Goal: Navigation & Orientation: Go to known website

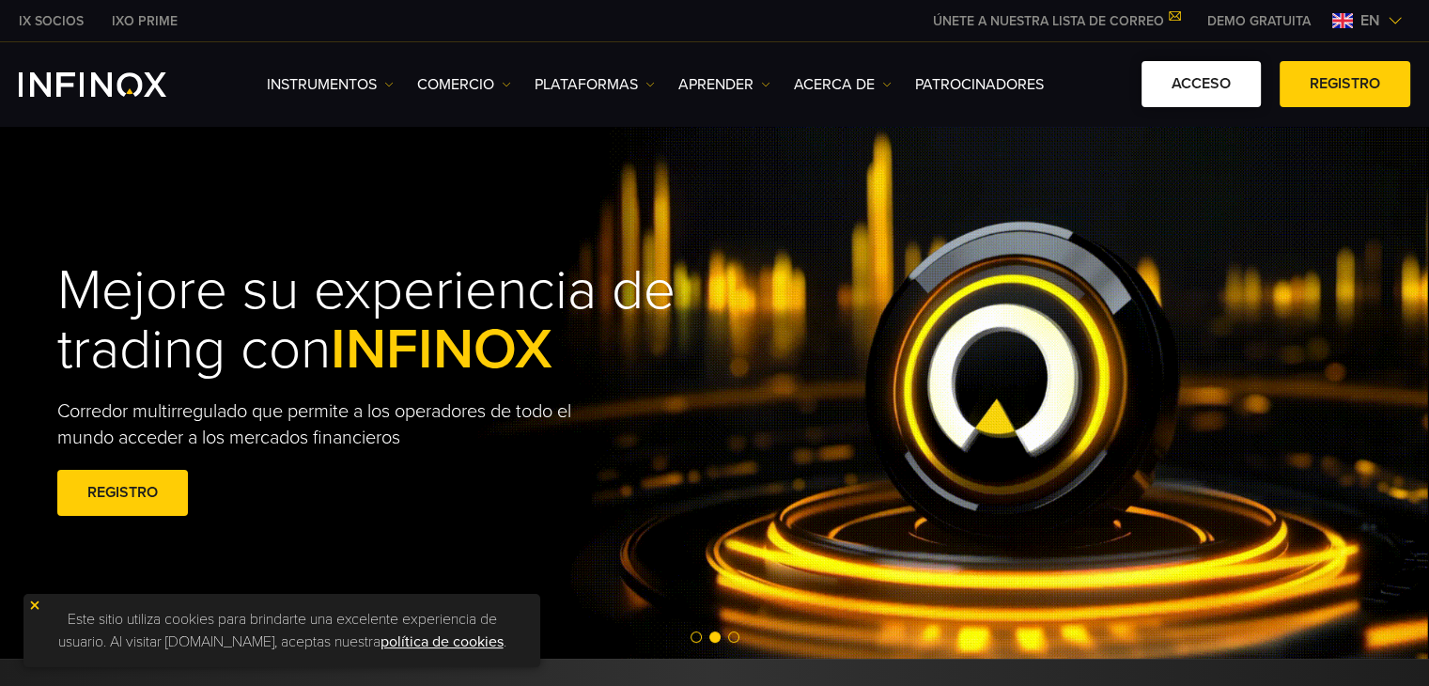
click at [1170, 71] on link "ACCESO" at bounding box center [1200, 84] width 119 height 46
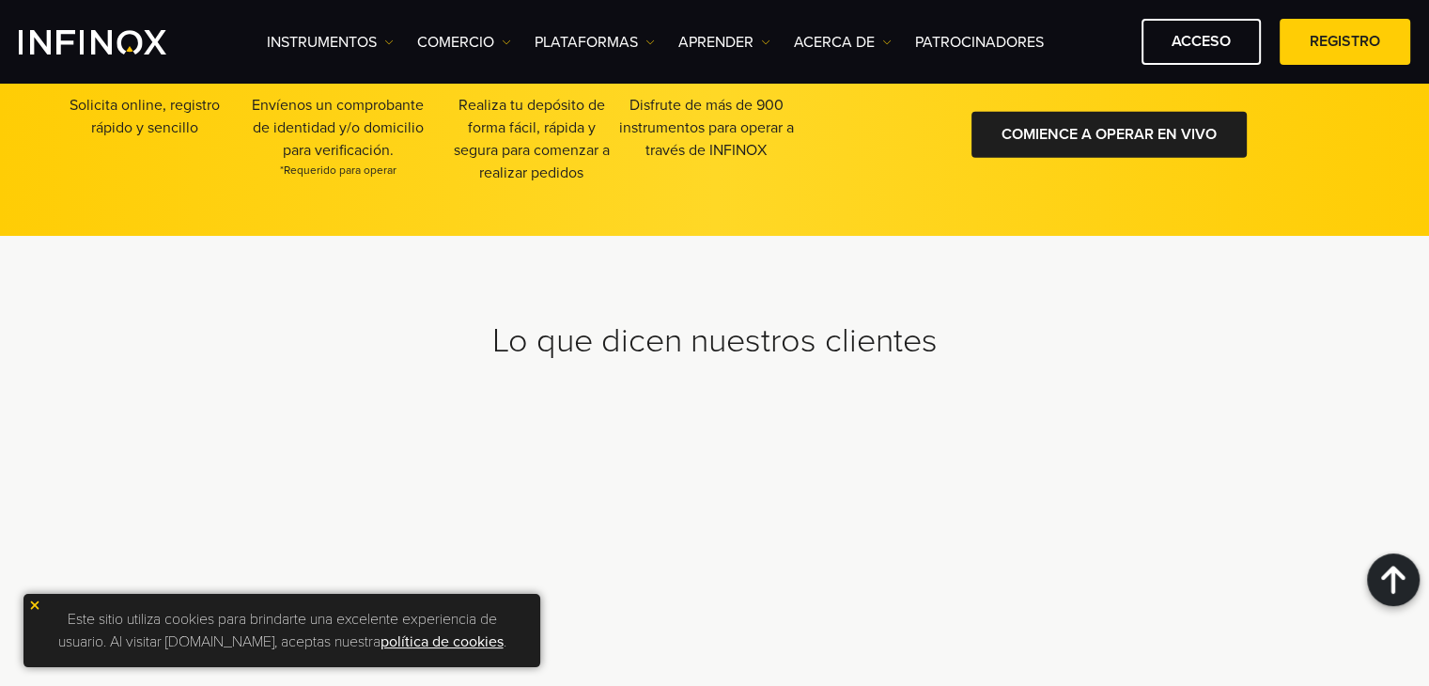
scroll to position [6211, 0]
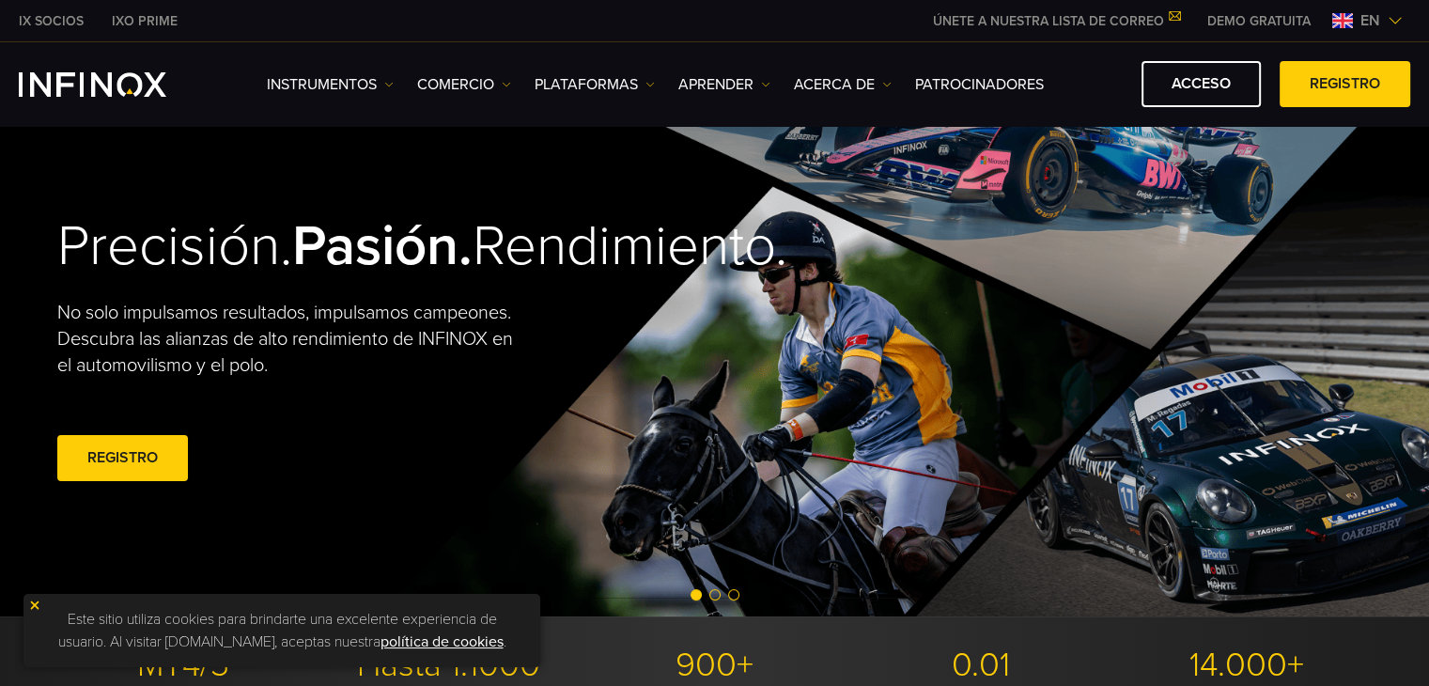
click at [489, 343] on font "No solo impulsamos resultados, impulsamos campeones. Descubra las alianzas de a…" at bounding box center [285, 339] width 456 height 75
